Goal: Task Accomplishment & Management: Manage account settings

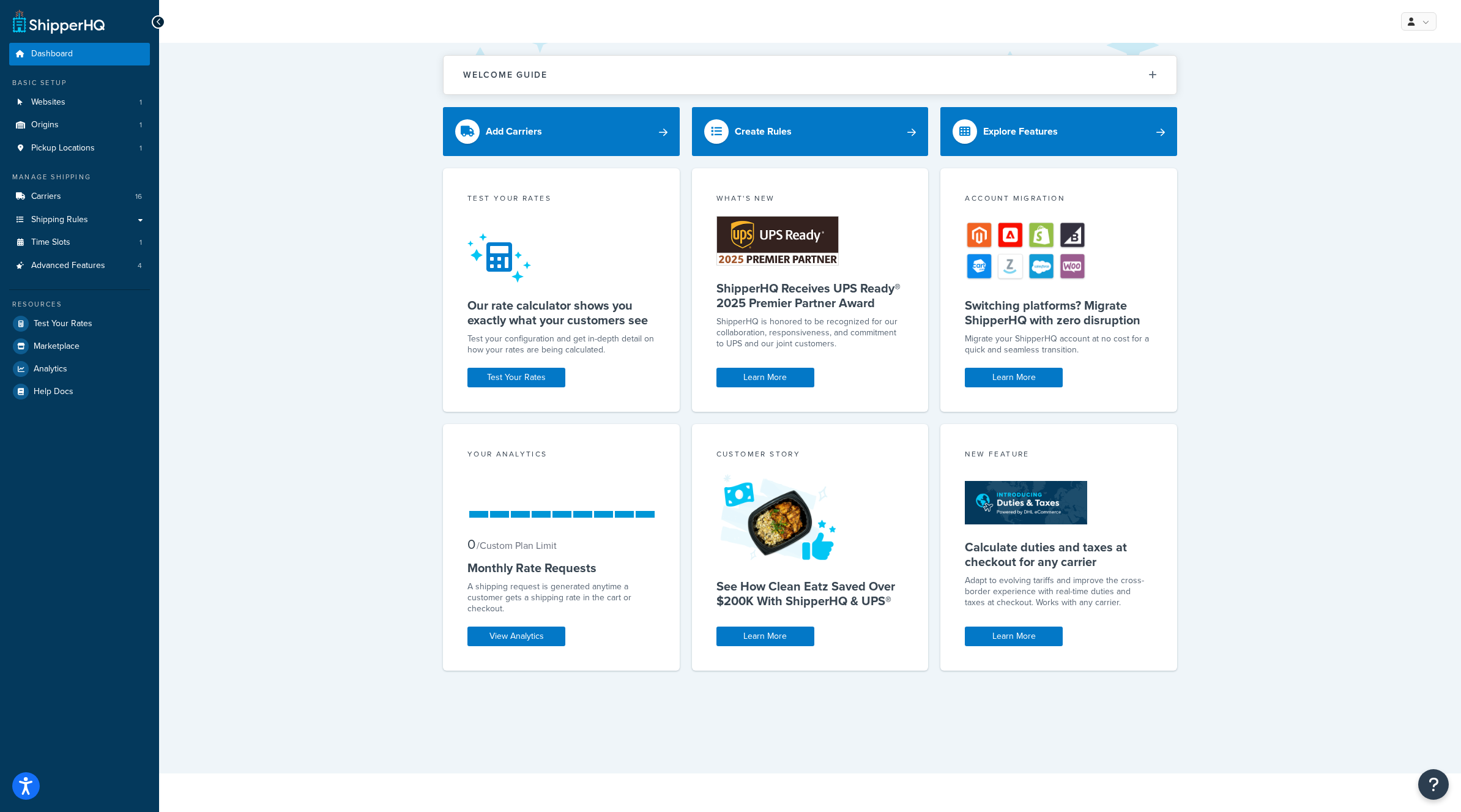
click at [378, 245] on div "Welcome Guide ShipperHQ: An Overview Carrier Setup Shipping Rules Overview Comm…" at bounding box center [810, 408] width 1301 height 730
click at [143, 218] on link "Shipping Rules" at bounding box center [79, 219] width 141 height 22
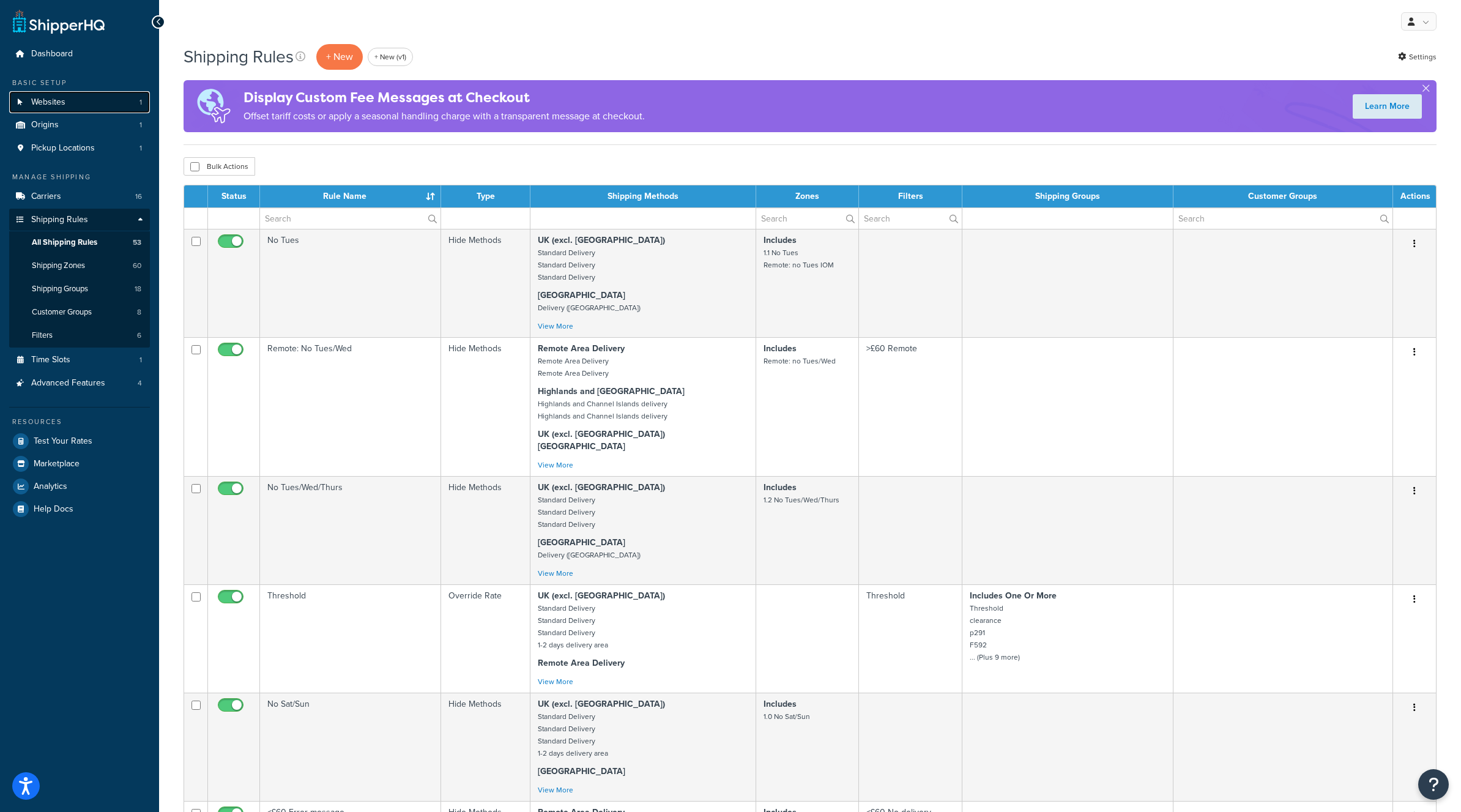
click at [73, 102] on link "Websites 1" at bounding box center [79, 102] width 141 height 22
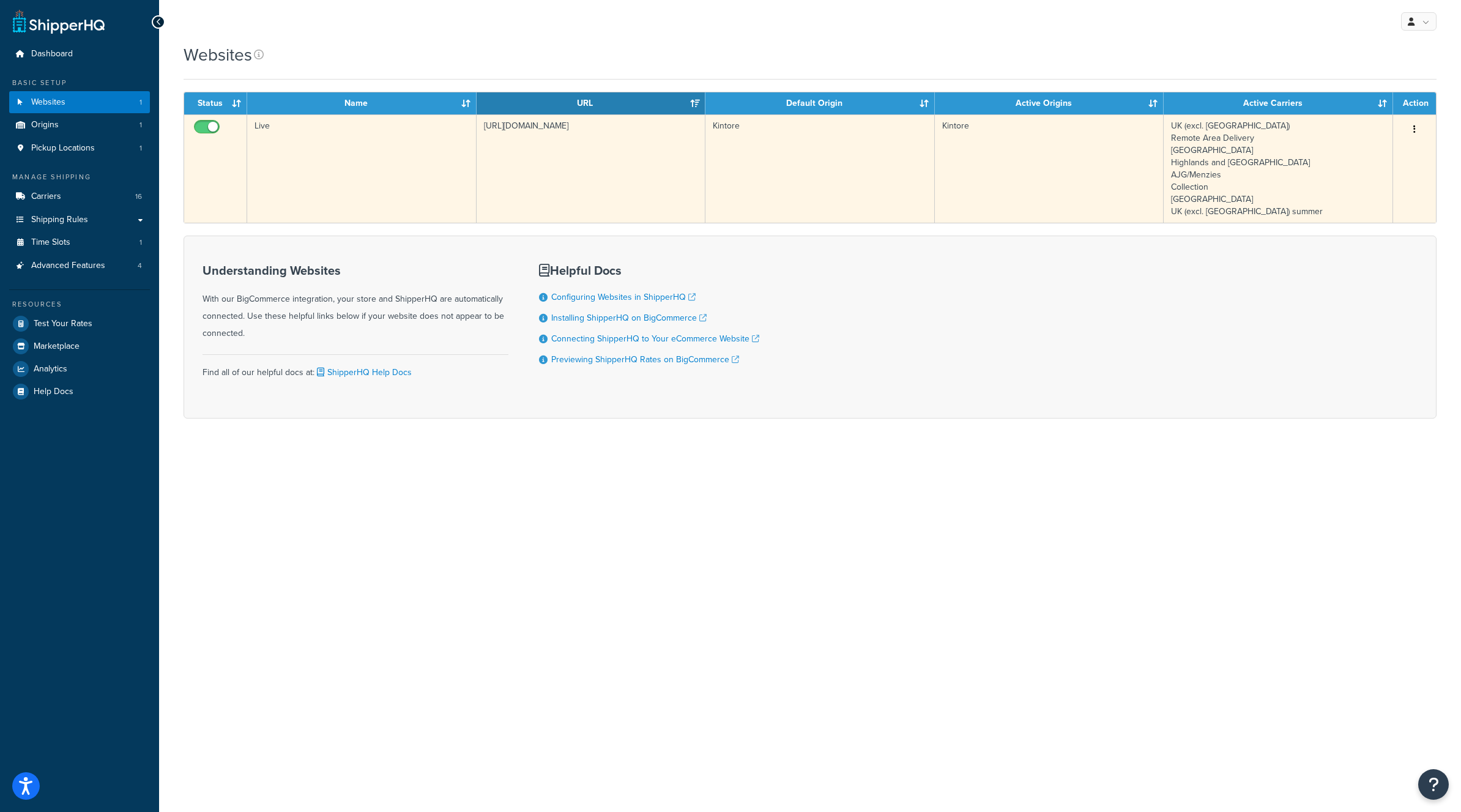
click at [387, 185] on td "Live" at bounding box center [362, 168] width 229 height 108
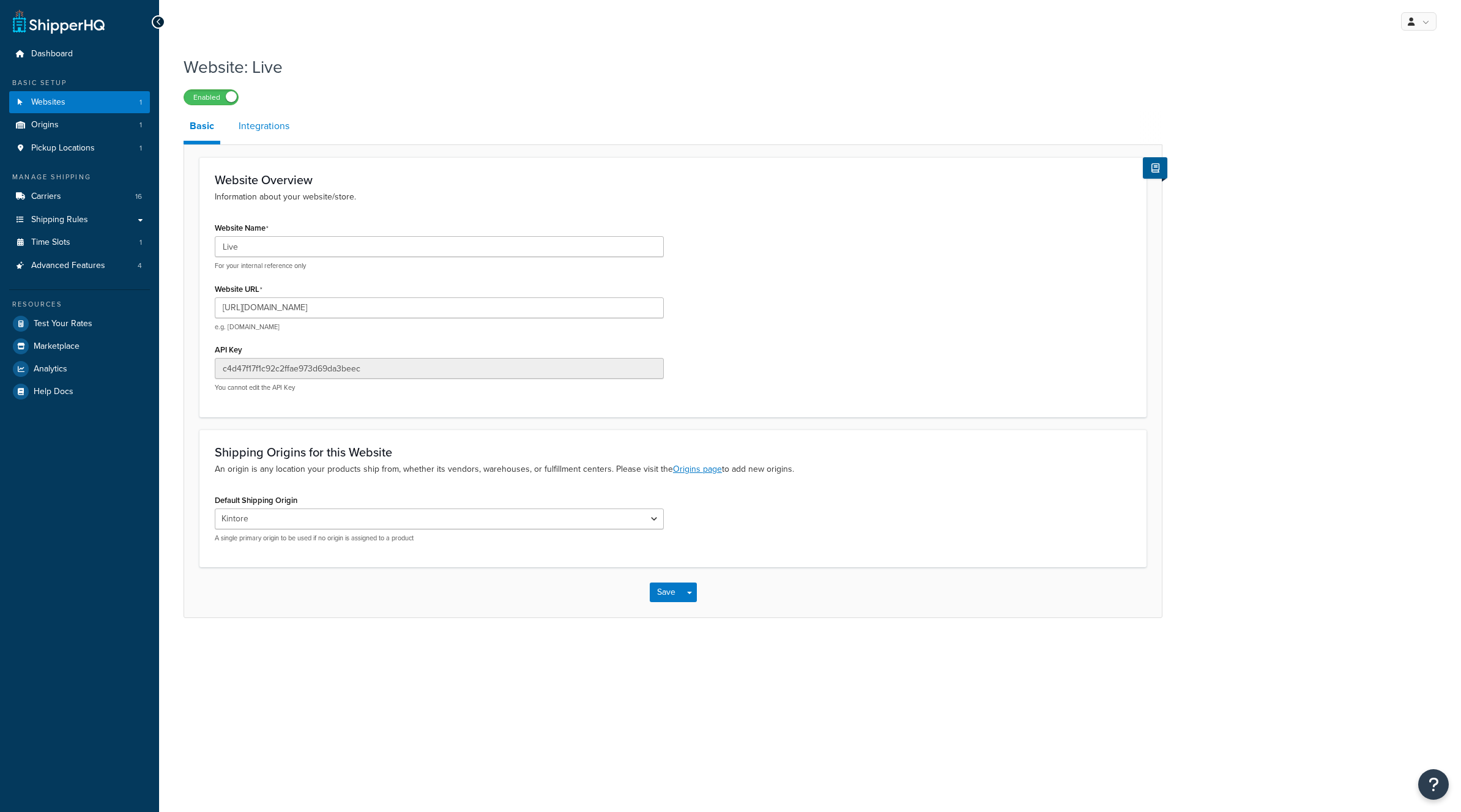
click at [269, 128] on link "Integrations" at bounding box center [264, 125] width 63 height 29
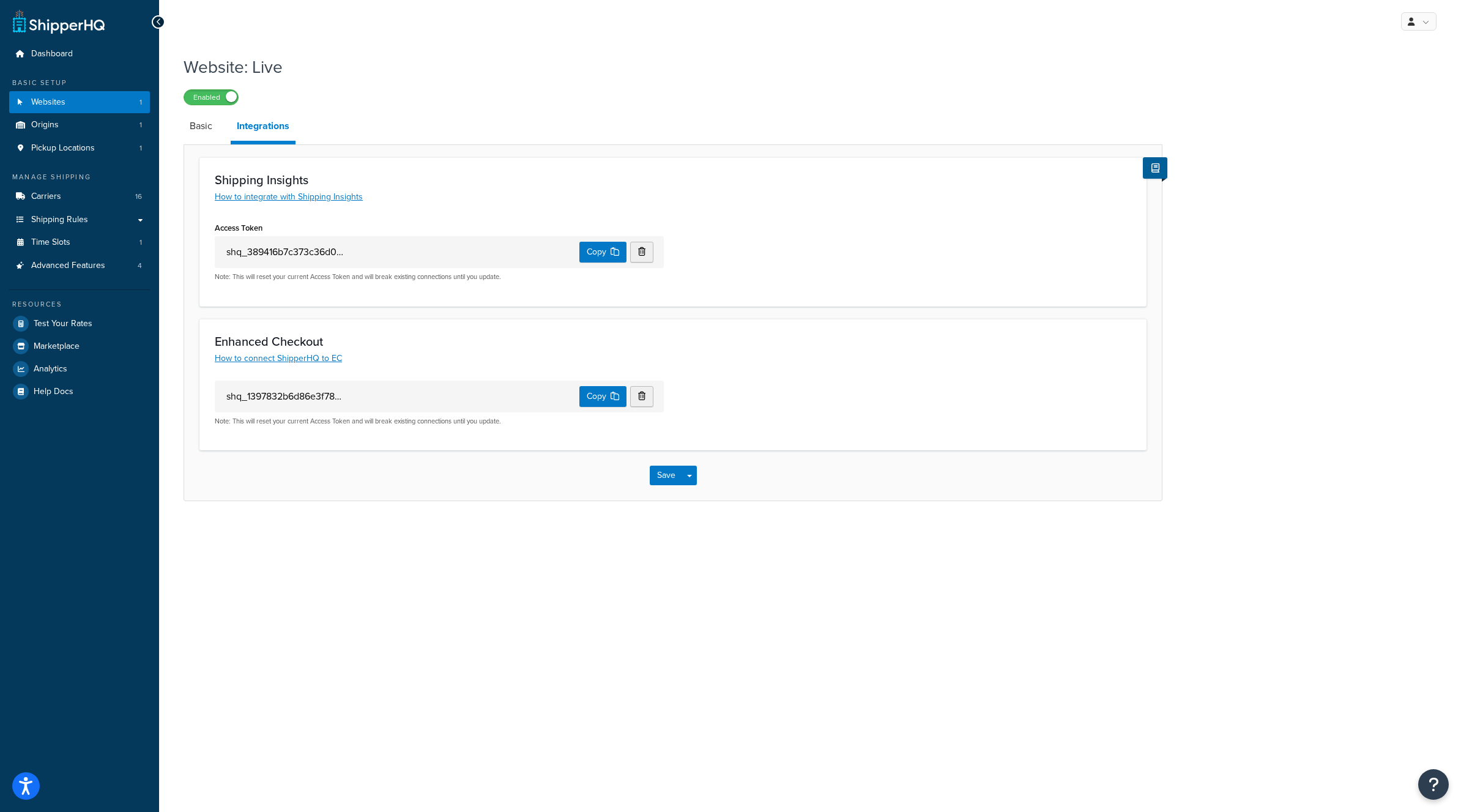
click at [246, 527] on div "Website: Live Enabled Basic Integrations Shipping Insights How to integrate wit…" at bounding box center [810, 290] width 1301 height 483
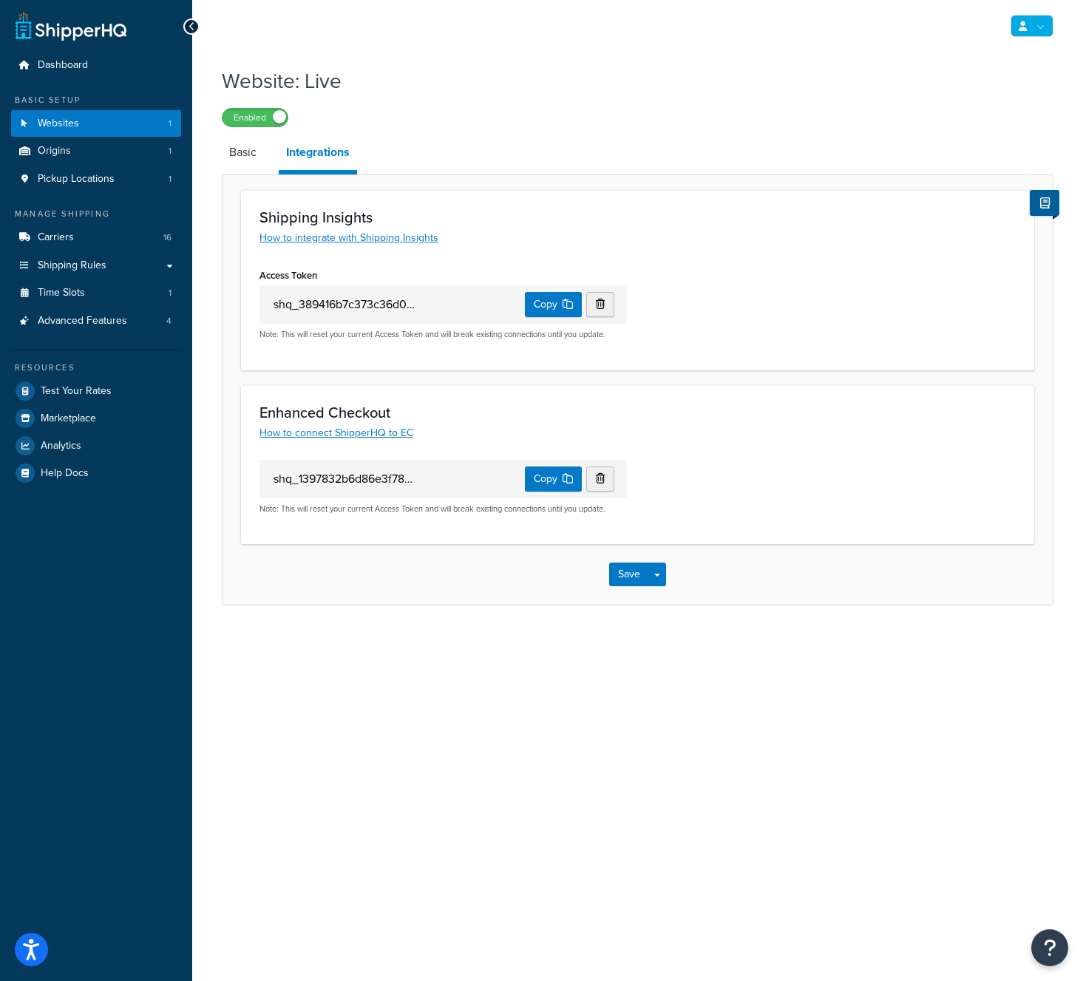
click at [1046, 18] on link at bounding box center [1031, 26] width 43 height 22
click at [981, 235] on link "Logout" at bounding box center [987, 226] width 132 height 30
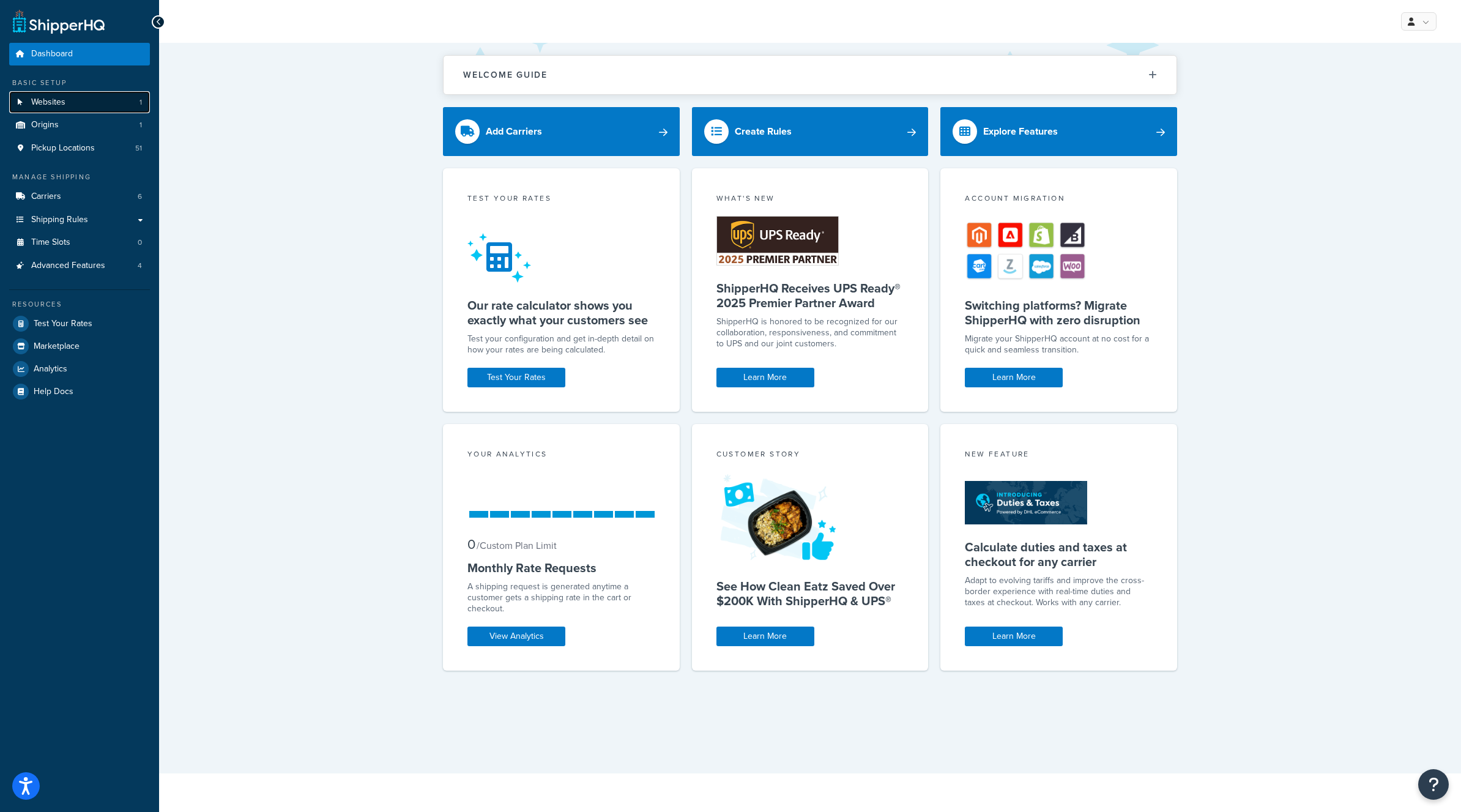
click at [90, 98] on link "Websites 1" at bounding box center [79, 102] width 141 height 22
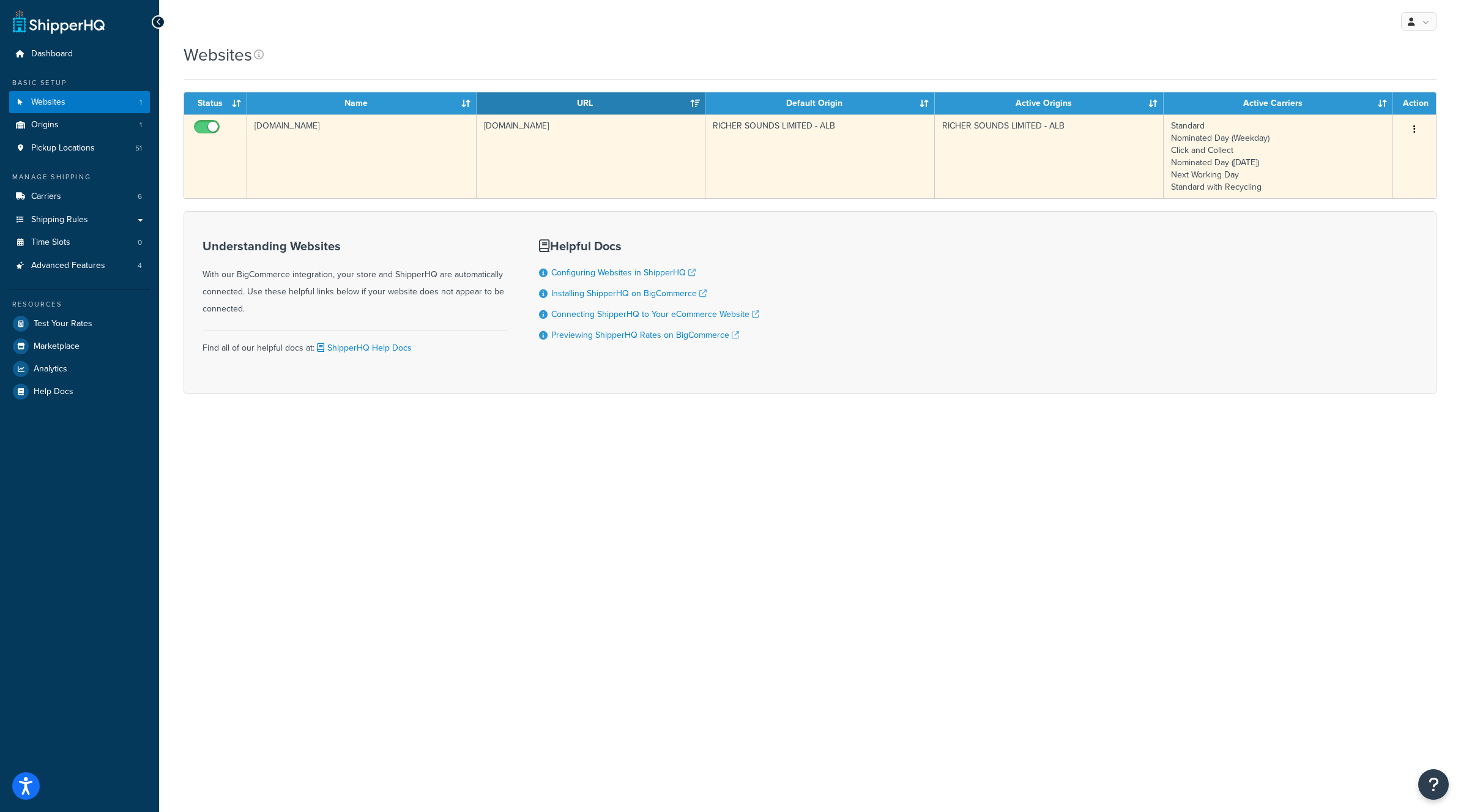
click at [304, 145] on td "[DOMAIN_NAME]" at bounding box center [362, 156] width 229 height 84
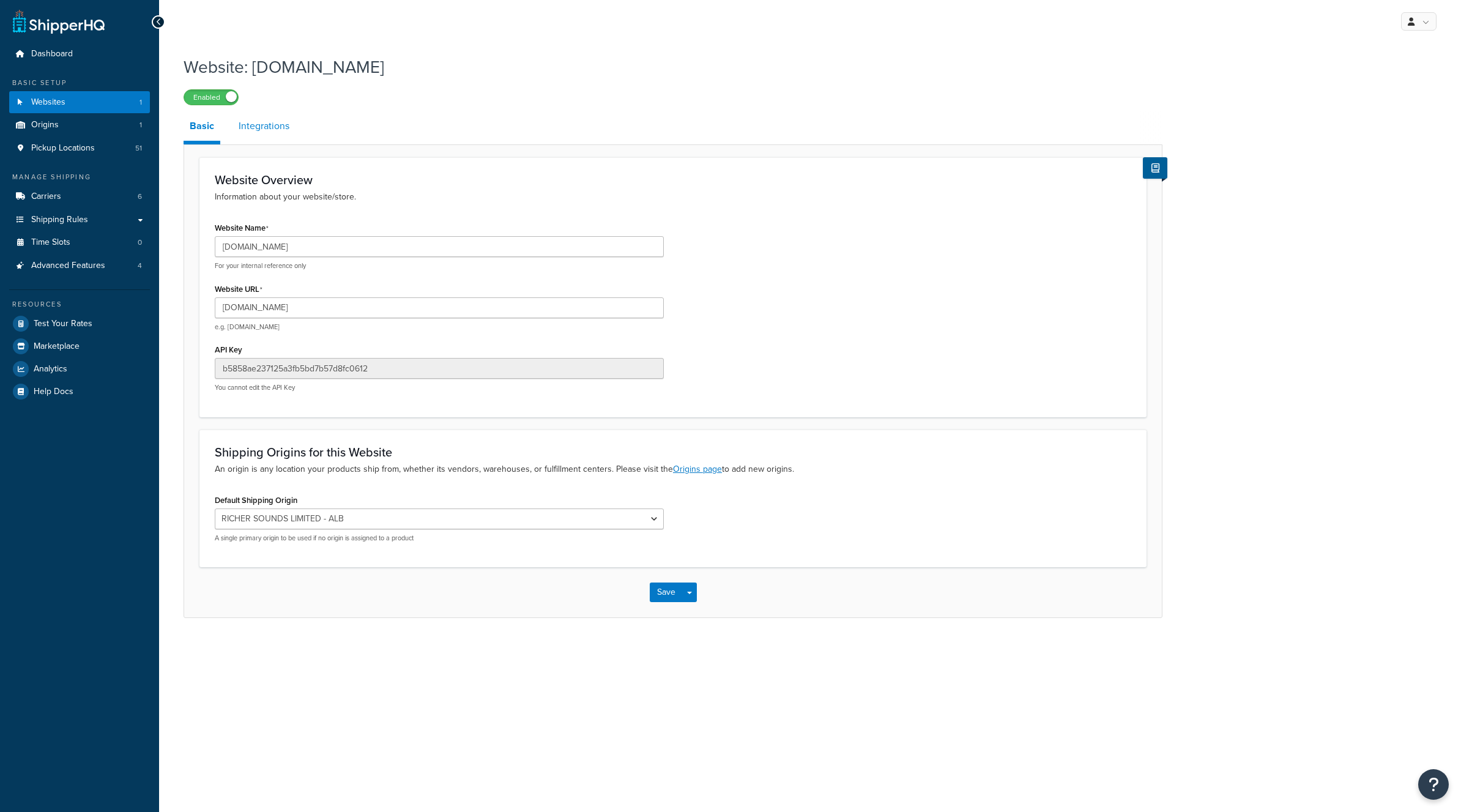
click at [260, 122] on link "Integrations" at bounding box center [264, 125] width 63 height 29
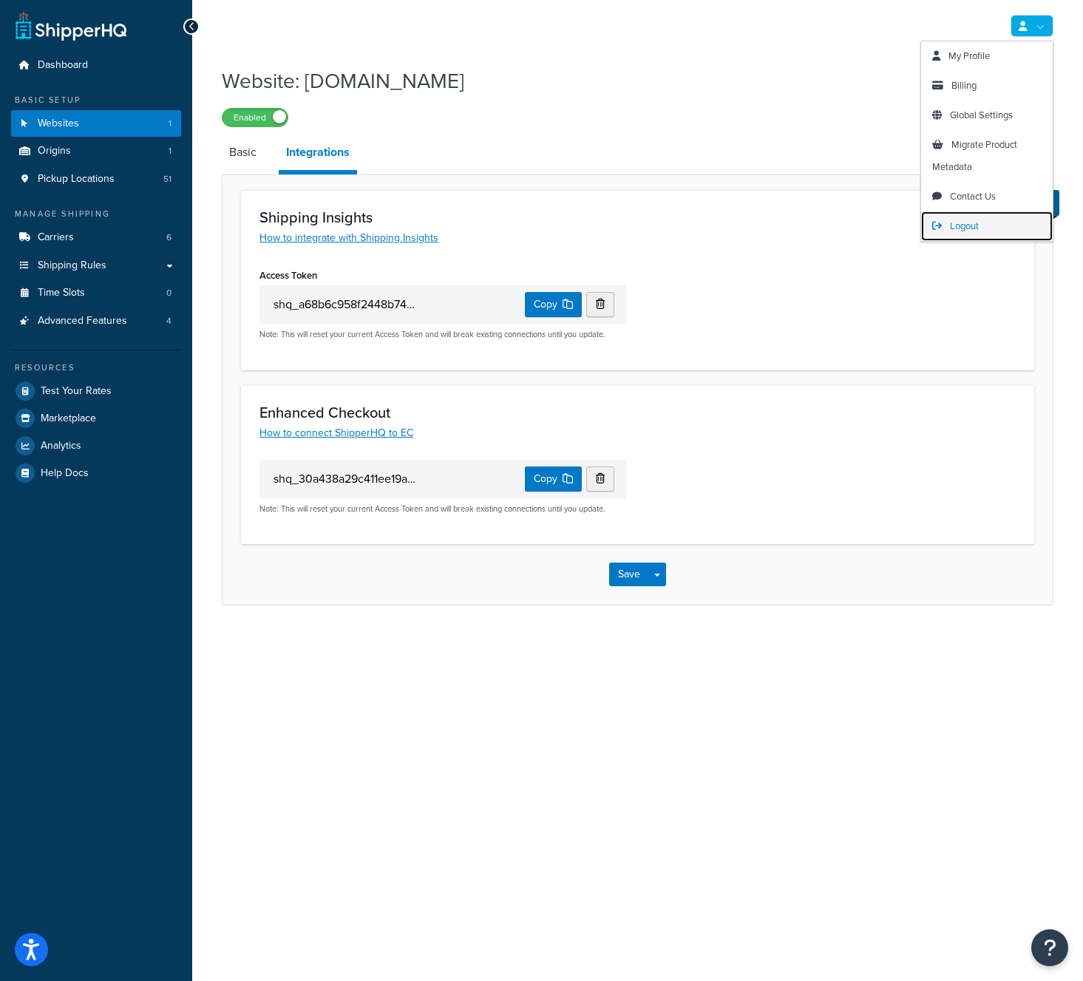
click at [977, 222] on span "Logout" at bounding box center [964, 226] width 29 height 14
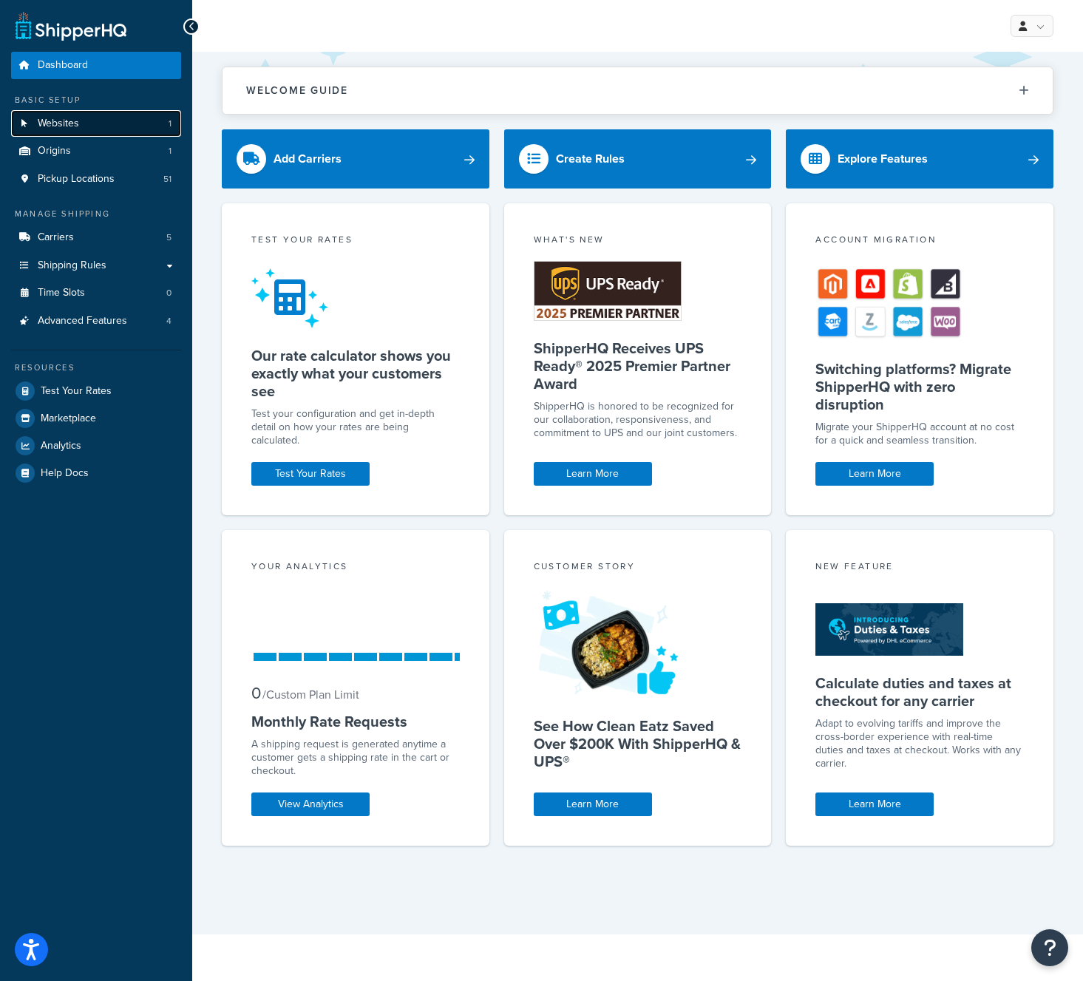
click at [105, 119] on link "Websites 1" at bounding box center [96, 123] width 170 height 27
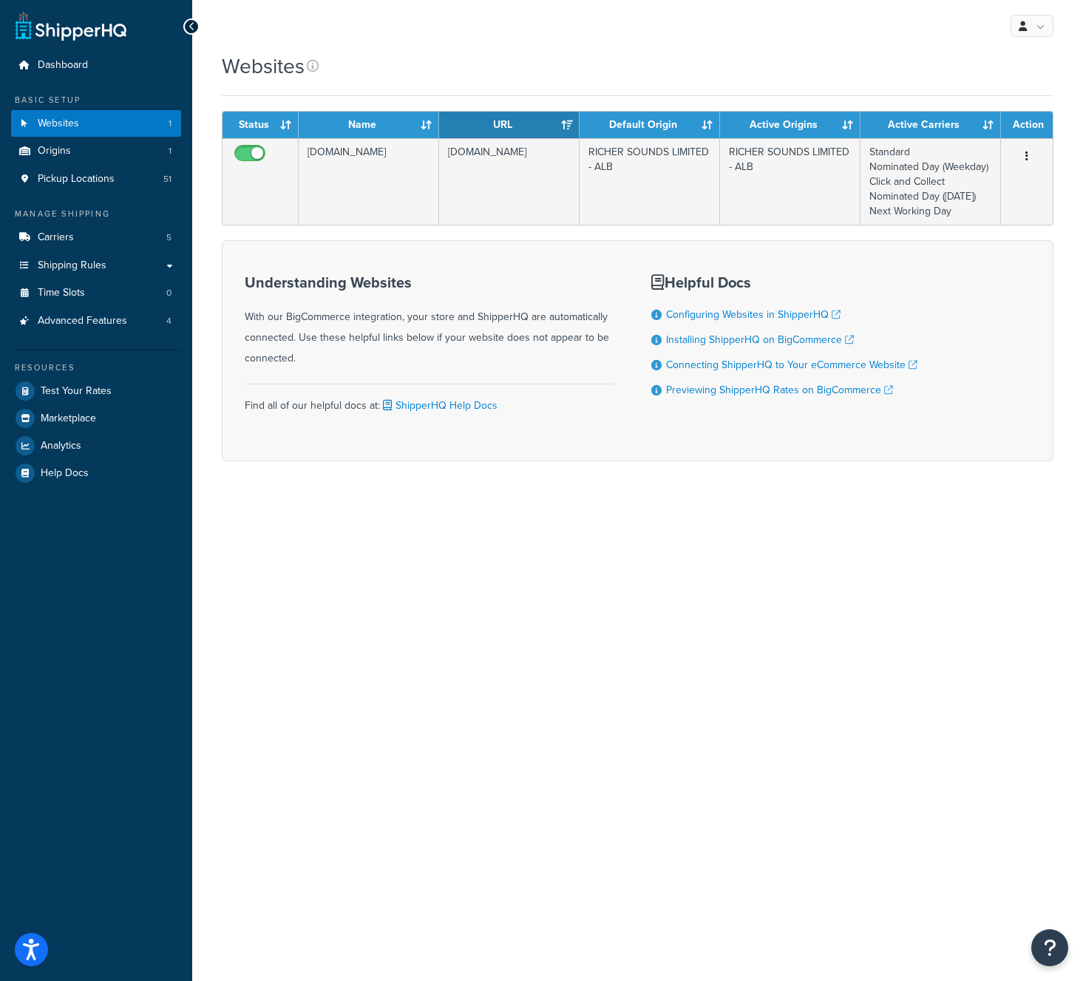
click at [565, 239] on form "Status Name URL Default Origin Active Origins Active Carriers Action [DOMAIN_NA…" at bounding box center [637, 286] width 831 height 350
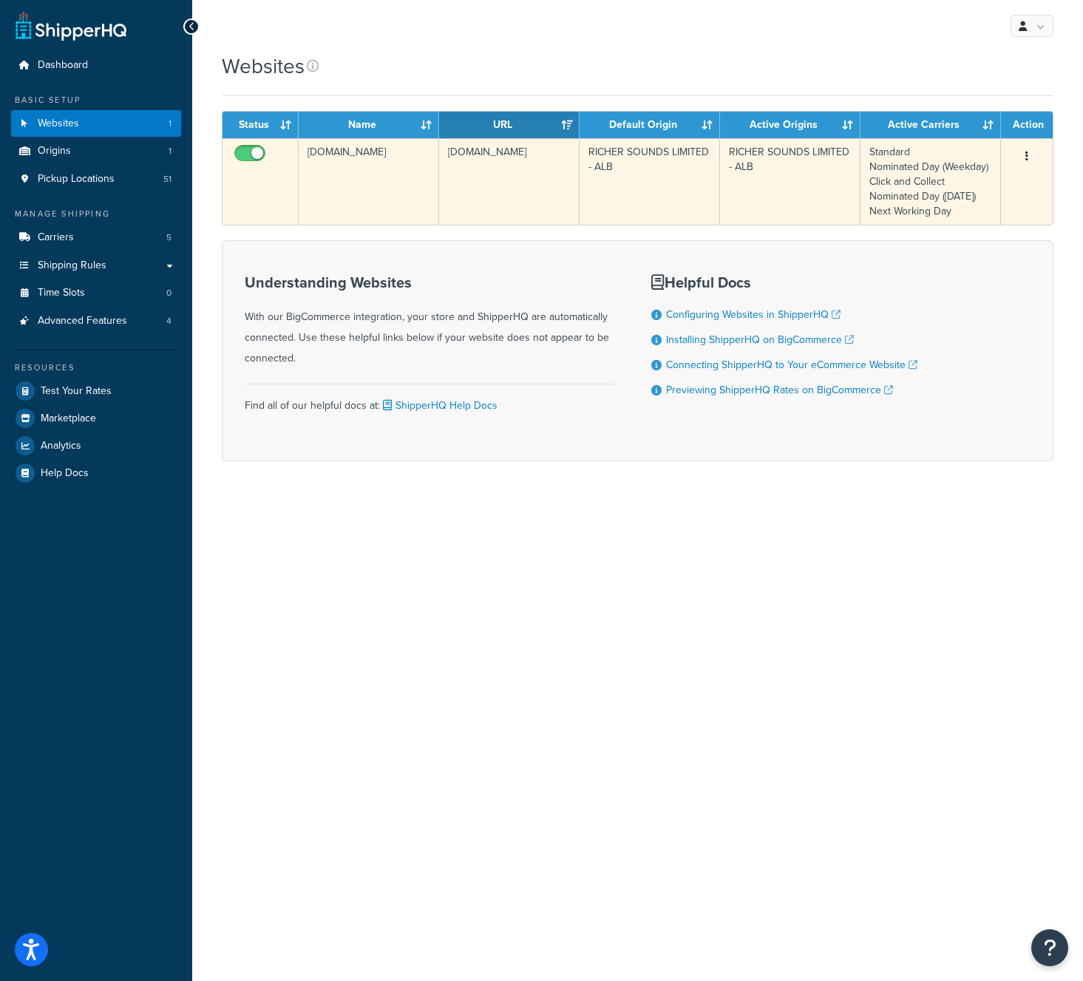
click at [396, 185] on td "richer-sounds-limited-alb.mybigcommerce.com" at bounding box center [369, 181] width 140 height 86
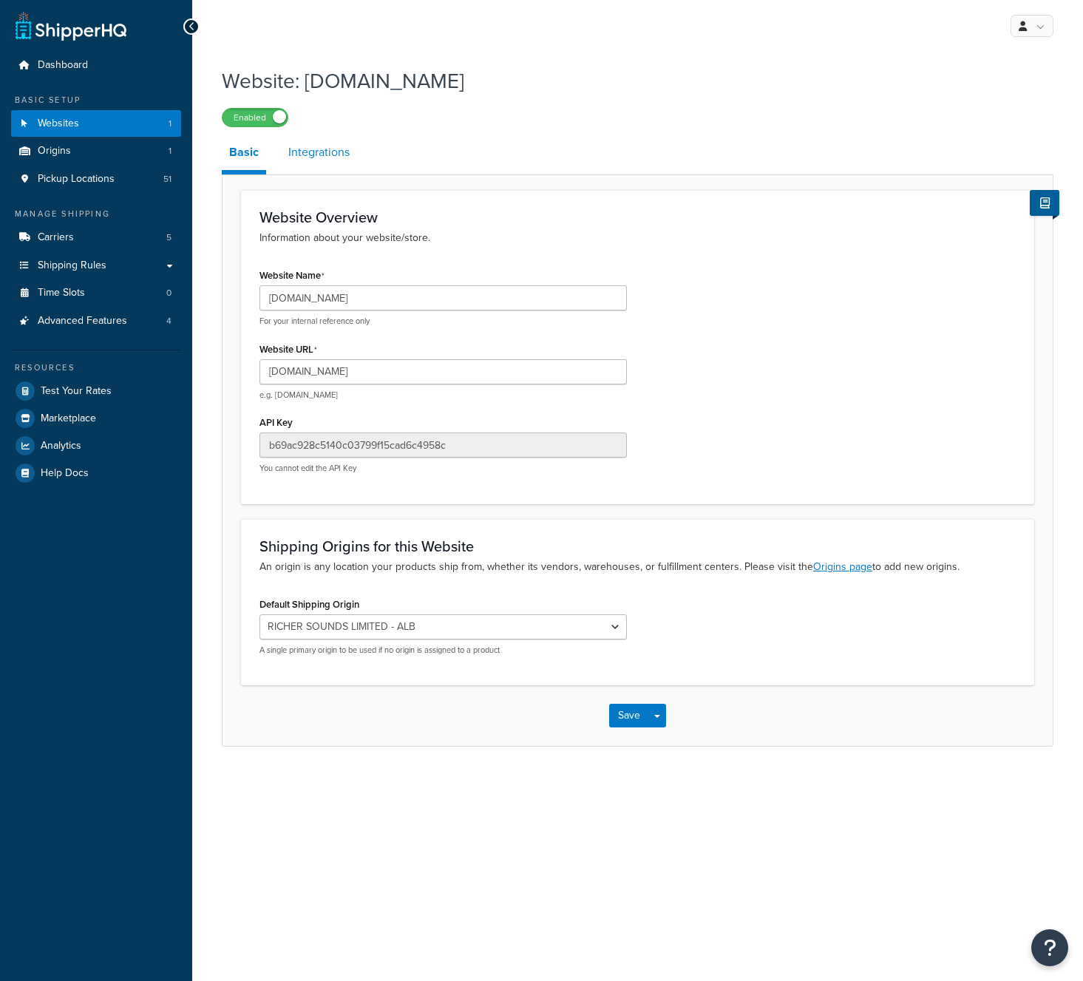
click at [308, 151] on link "Integrations" at bounding box center [319, 151] width 76 height 35
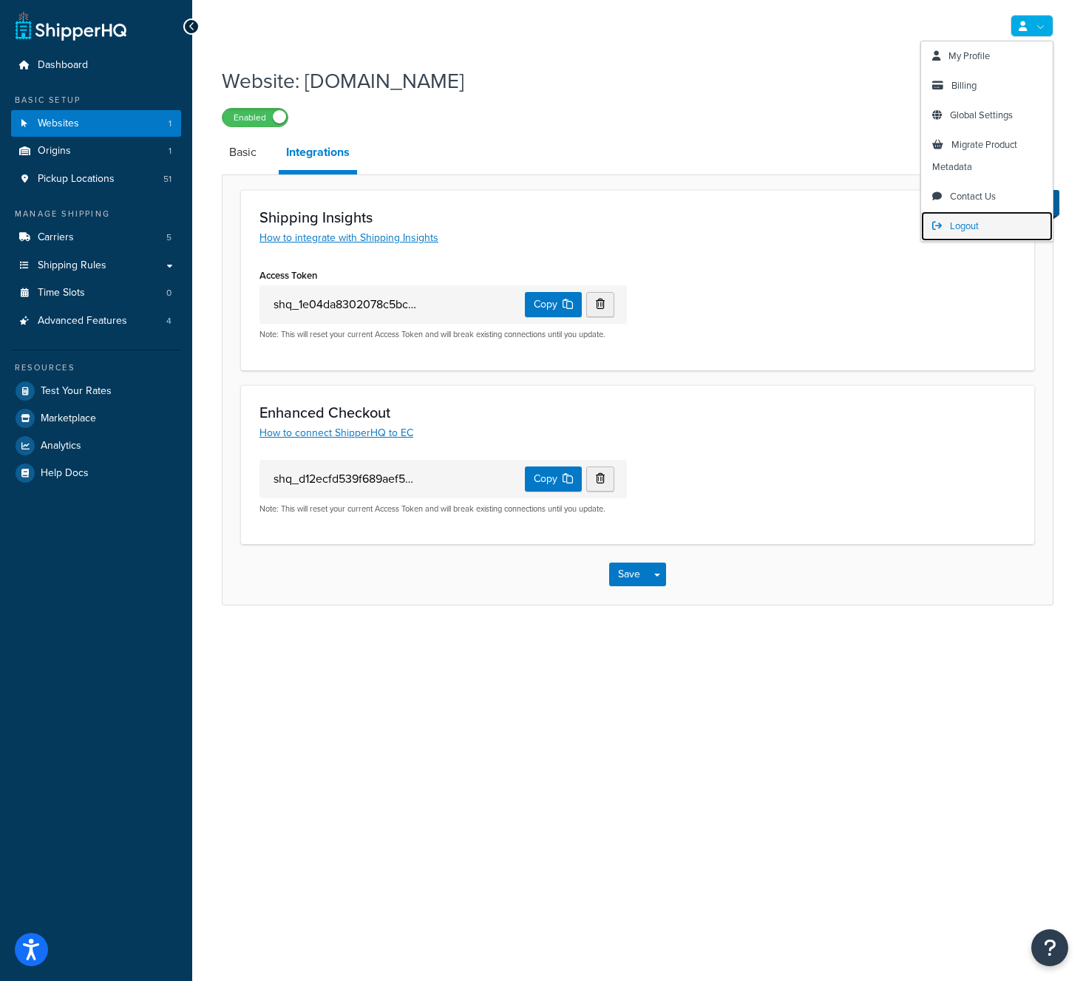
click at [978, 229] on span "Logout" at bounding box center [964, 226] width 29 height 14
